Goal: Download file/media

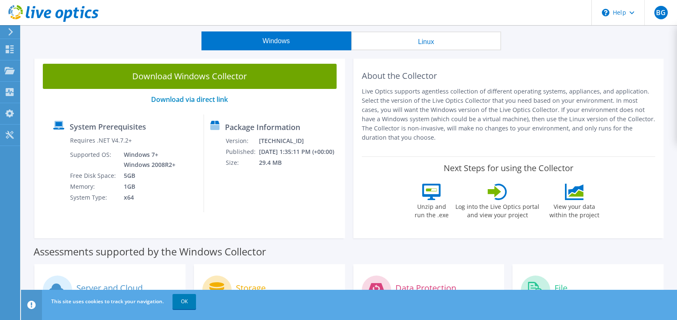
scroll to position [42, 0]
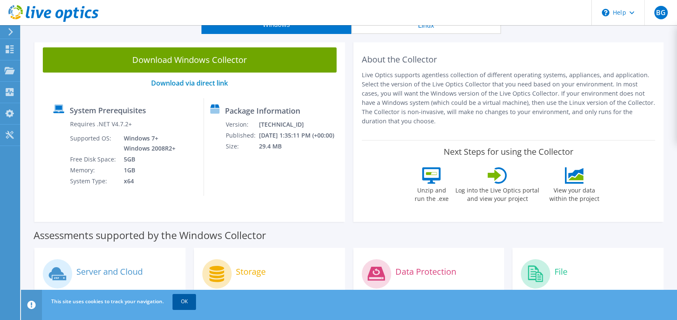
click at [190, 301] on link "OK" at bounding box center [183, 301] width 23 height 15
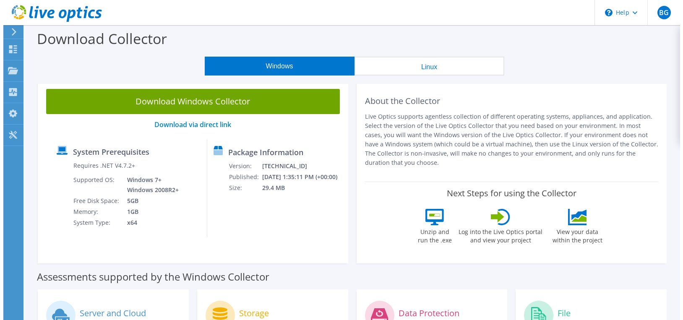
scroll to position [0, 0]
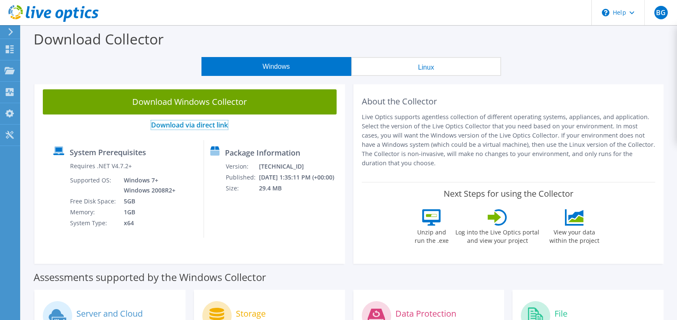
click at [193, 124] on link "Download via direct link" at bounding box center [189, 124] width 77 height 9
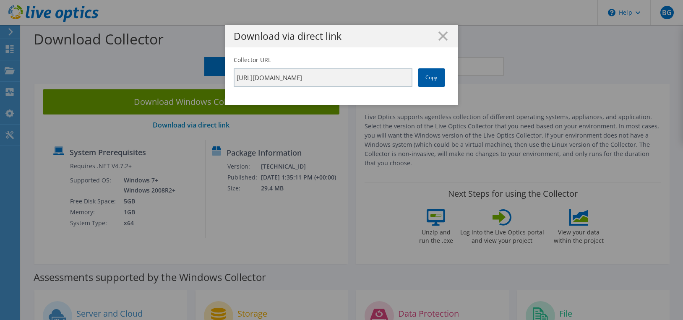
click at [436, 78] on link "Copy" at bounding box center [431, 77] width 27 height 18
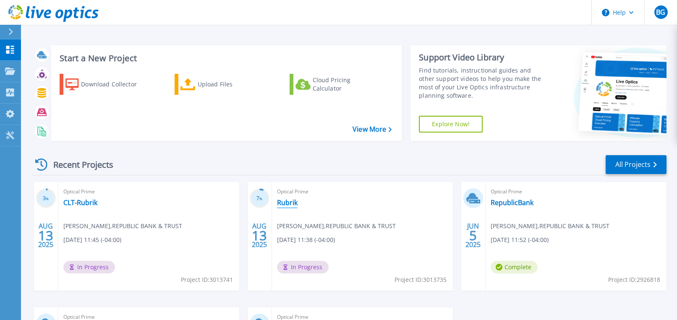
click at [289, 201] on link "Rubrik" at bounding box center [287, 202] width 21 height 8
